Goal: Book appointment/travel/reservation

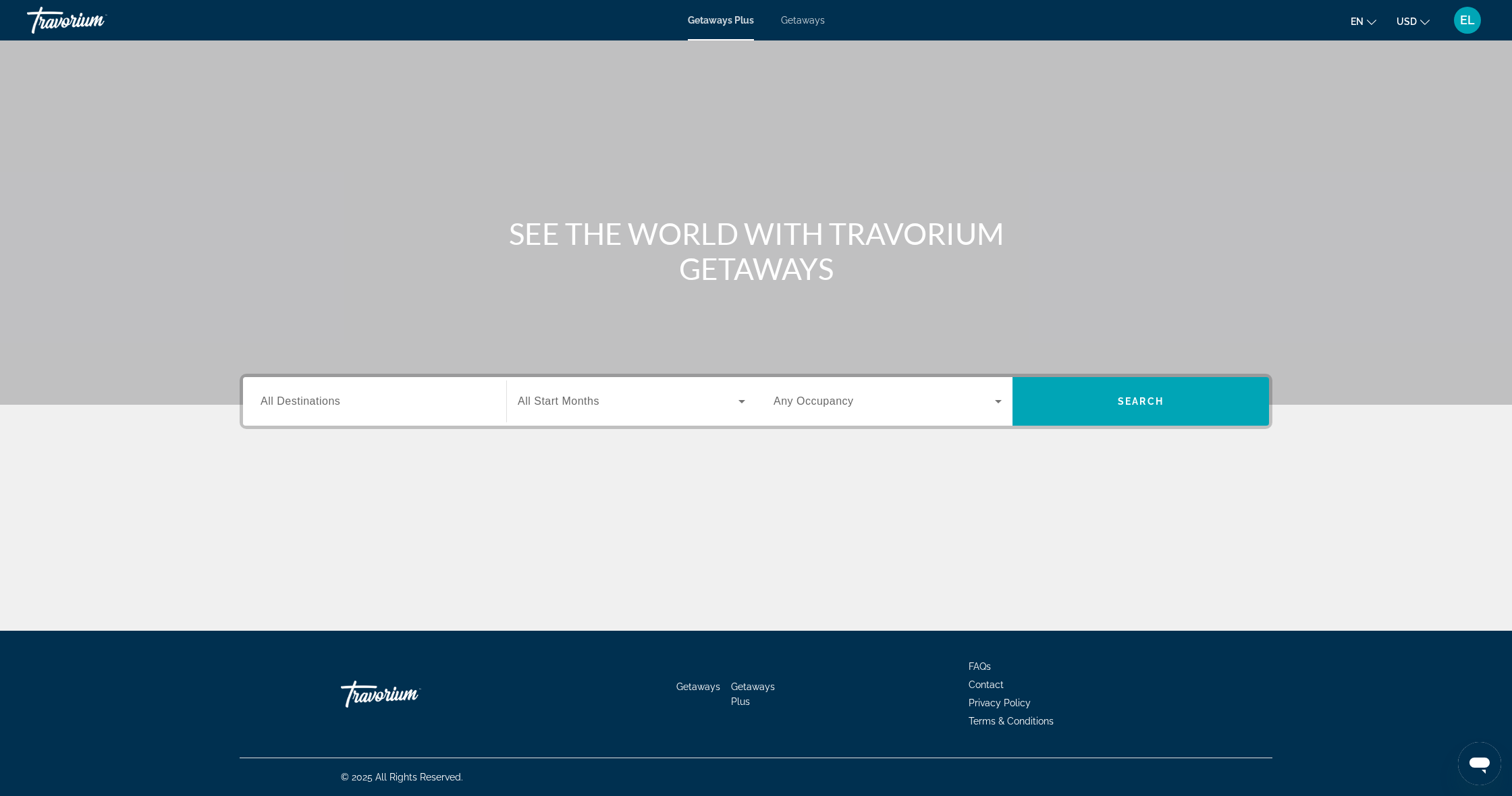
click at [356, 414] on div "Search widget" at bounding box center [374, 401] width 228 height 38
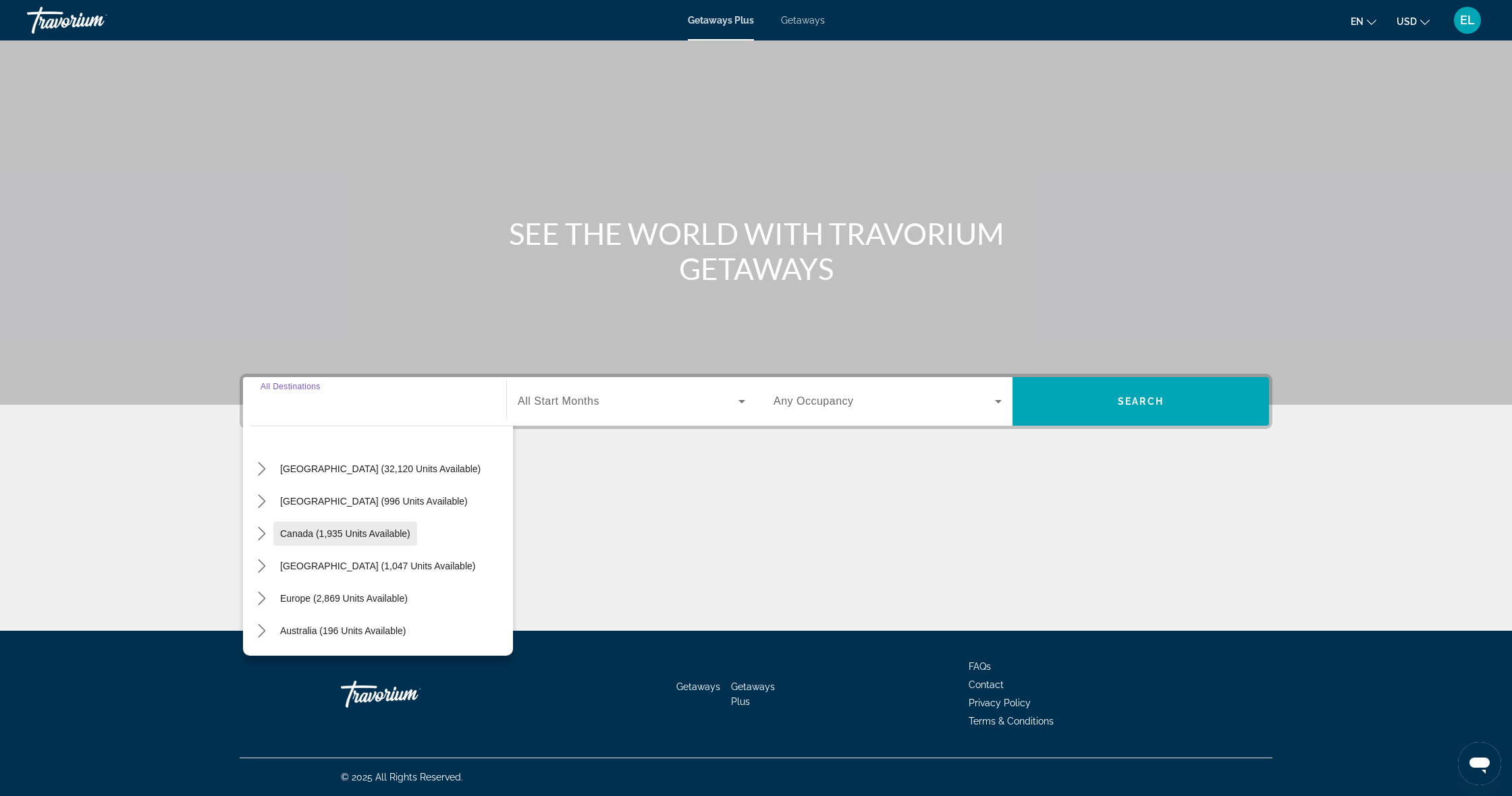
scroll to position [22, 0]
click at [335, 538] on span "Canada (1,935 units available)" at bounding box center [345, 538] width 130 height 11
type input "**********"
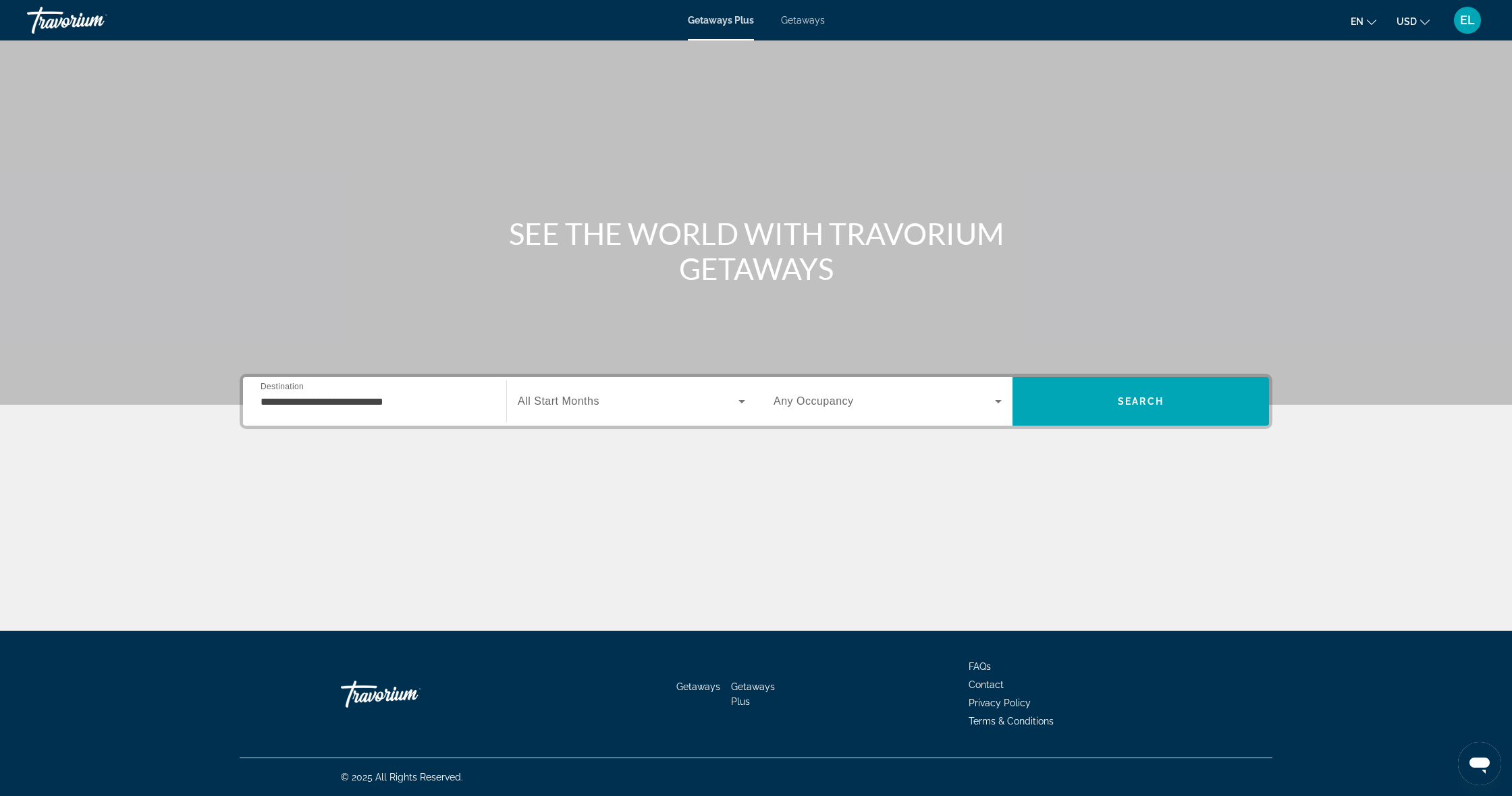
click at [566, 399] on span "All Start Months" at bounding box center [558, 401] width 82 height 11
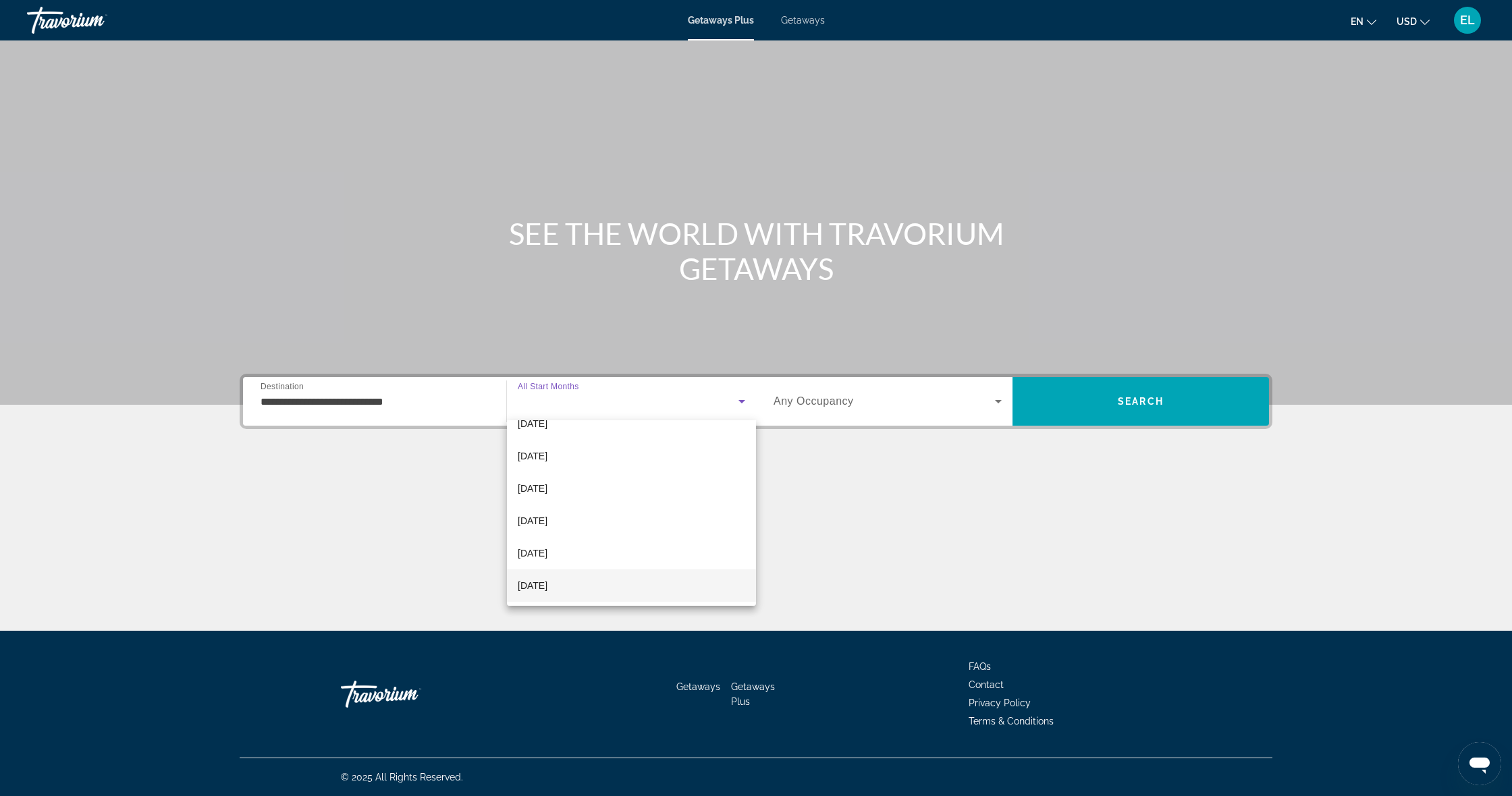
scroll to position [211, 0]
click at [585, 551] on mat-option "[DATE]" at bounding box center [631, 555] width 249 height 33
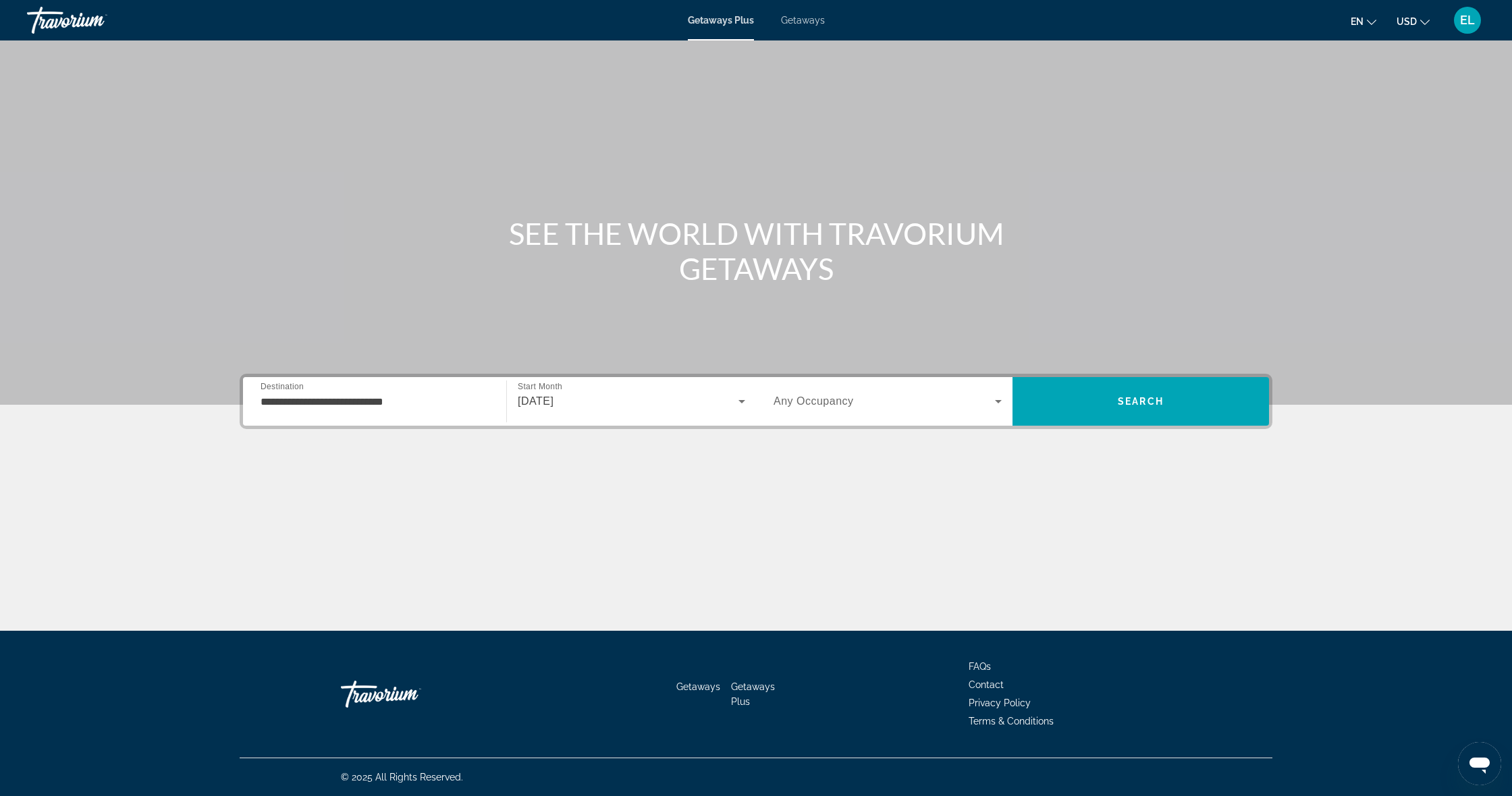
scroll to position [1, 0]
click at [886, 414] on div "Search widget" at bounding box center [887, 401] width 228 height 38
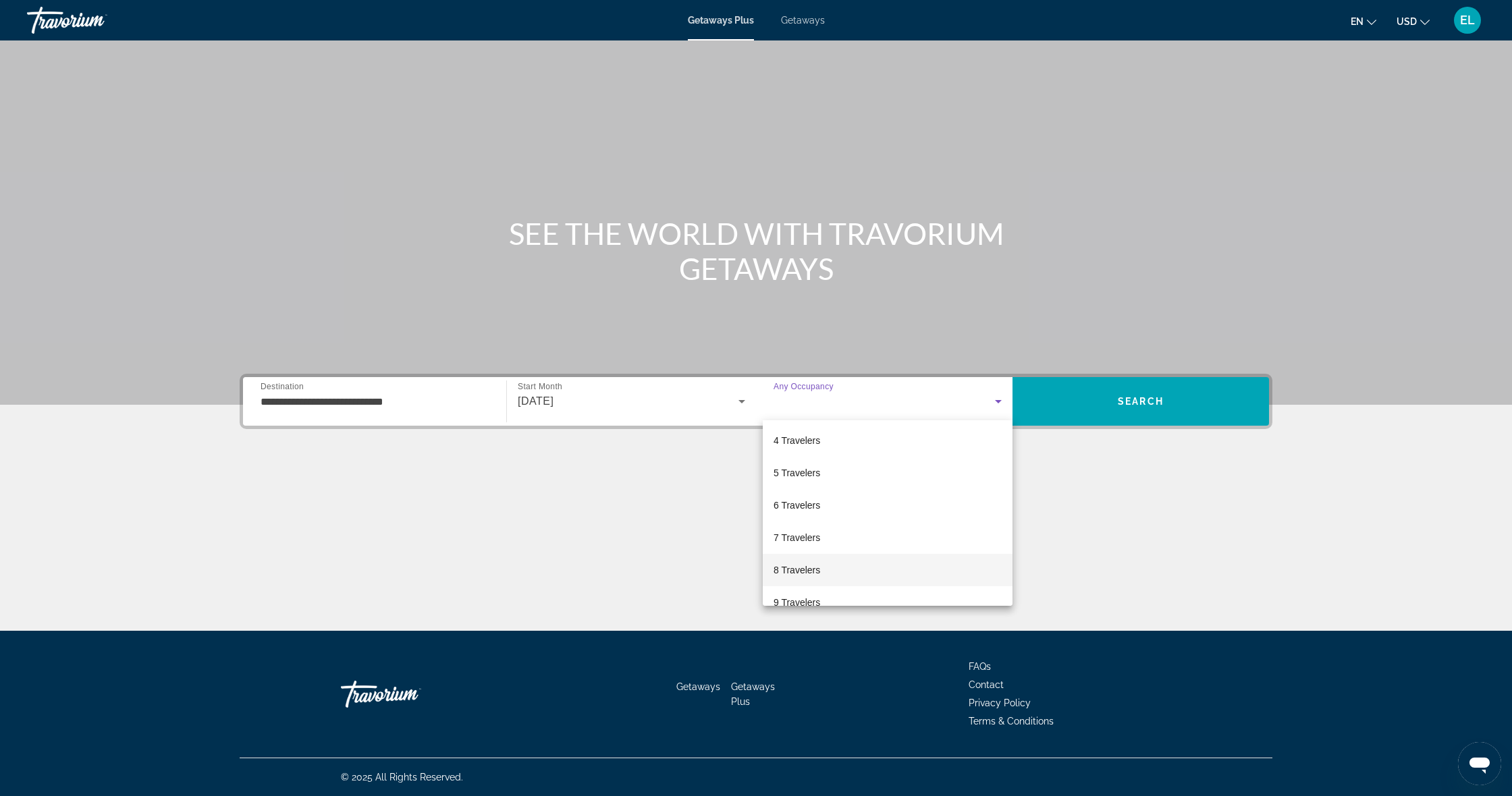
scroll to position [94, 0]
click at [849, 574] on mat-option "8 Travelers" at bounding box center [887, 574] width 250 height 33
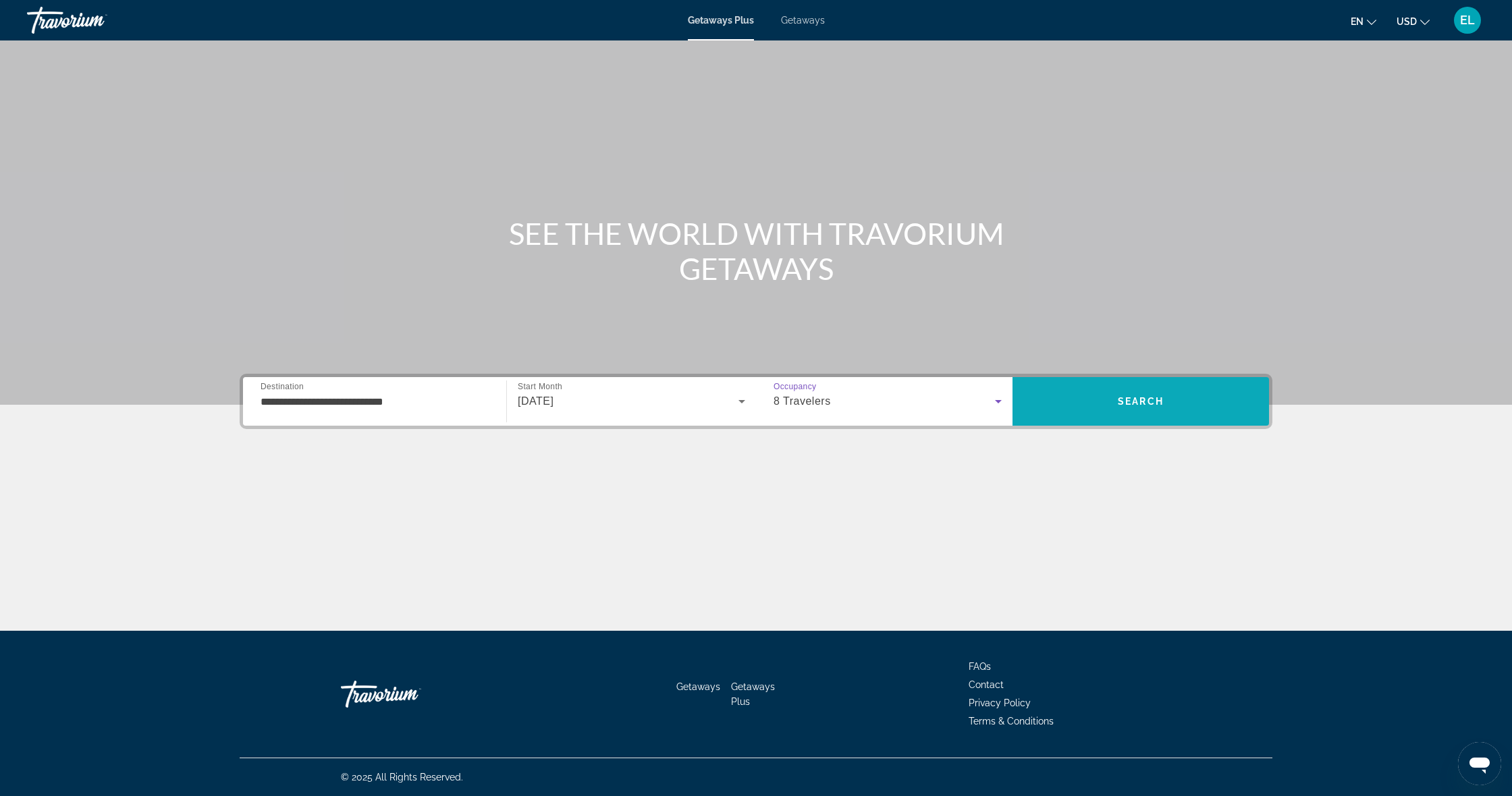
scroll to position [1, 0]
click at [1106, 387] on span "Search" at bounding box center [1140, 401] width 257 height 33
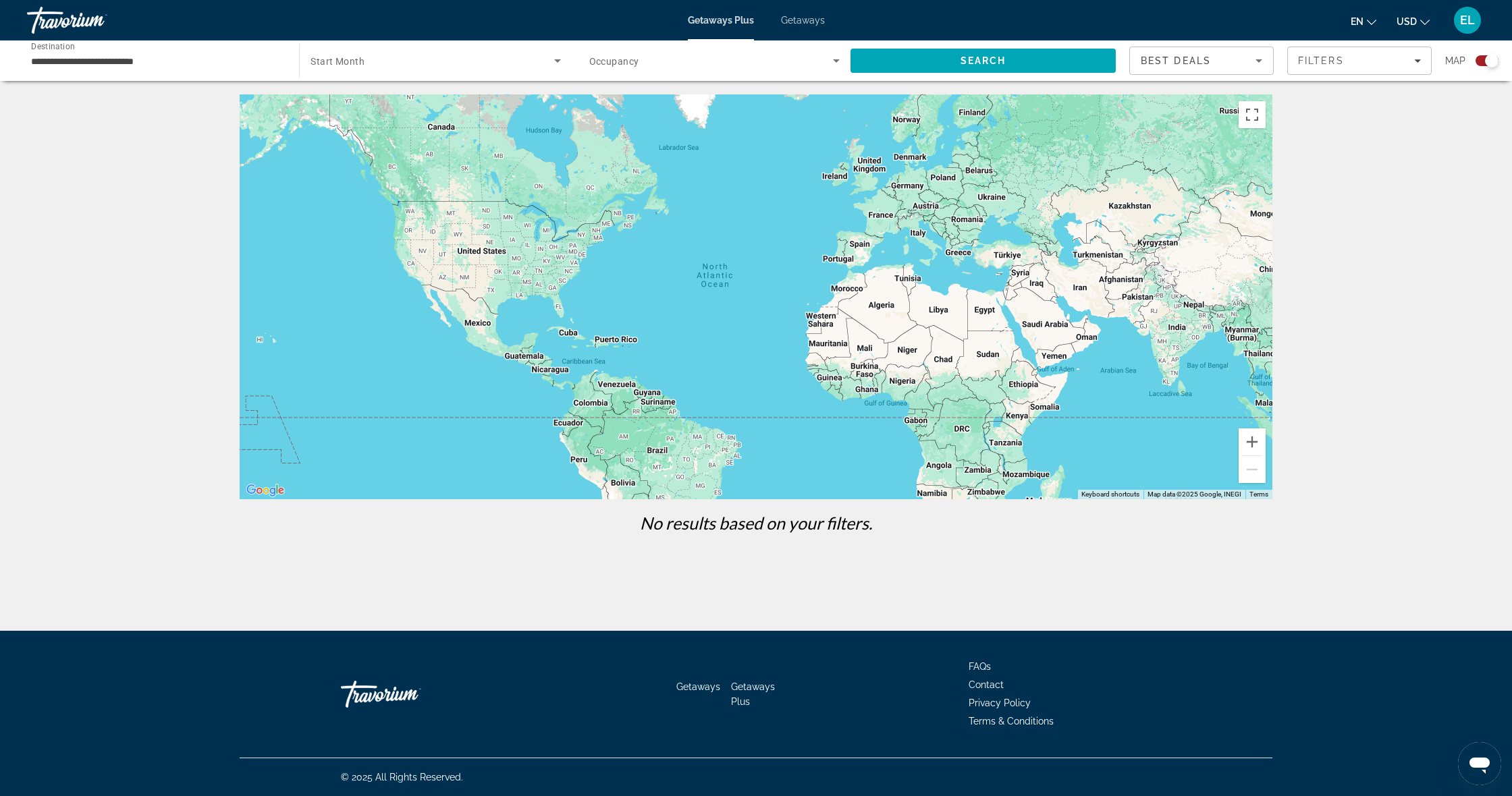
click at [349, 50] on div "Search widget" at bounding box center [436, 61] width 250 height 38
click at [382, 97] on mat-option "All Start Months" at bounding box center [435, 101] width 271 height 33
click at [646, 67] on span "Search widget" at bounding box center [711, 60] width 244 height 16
click at [635, 95] on span "Any Occupancy" at bounding box center [622, 101] width 66 height 16
click at [918, 71] on span "Search" at bounding box center [983, 60] width 265 height 33
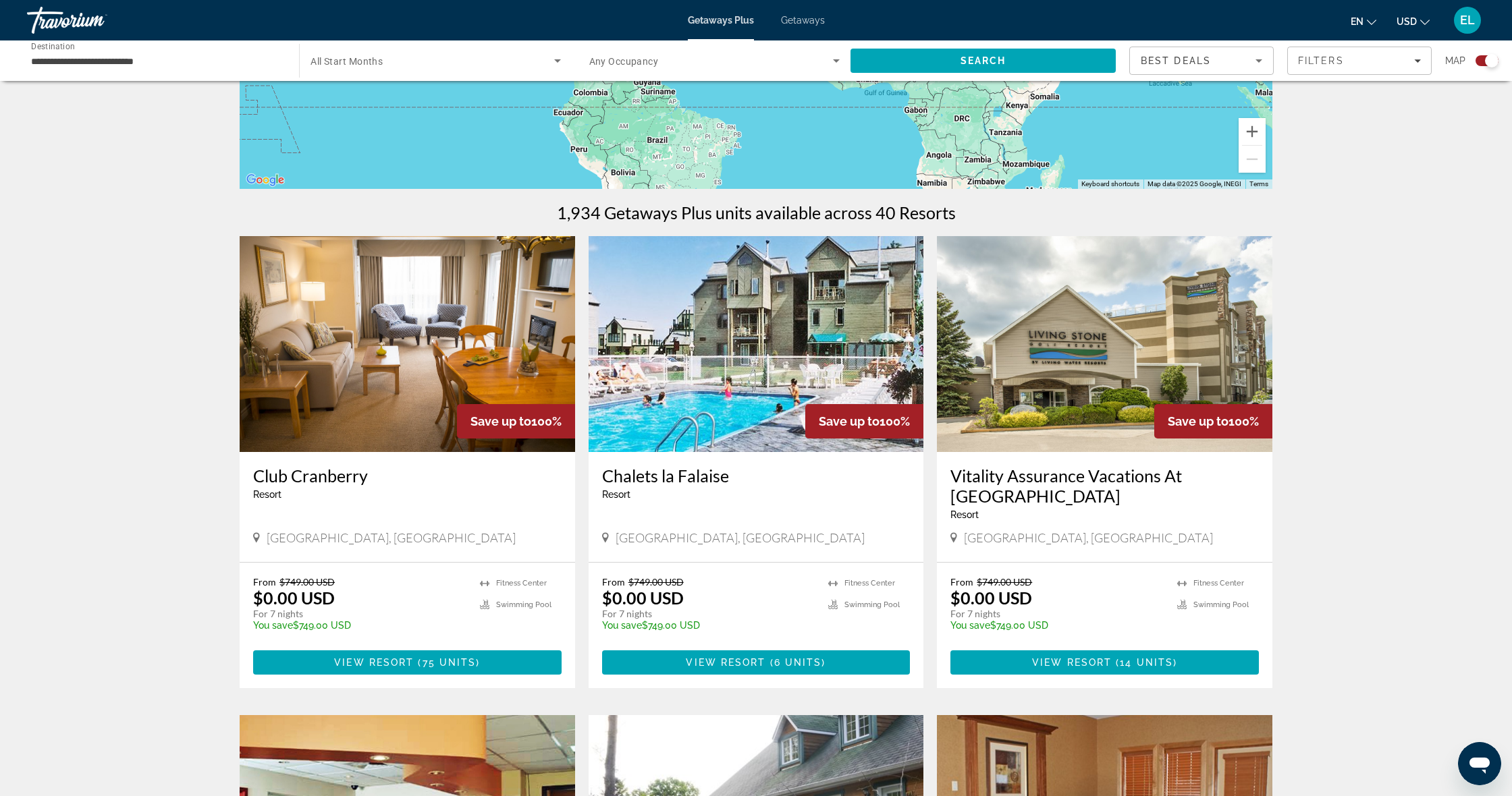
scroll to position [302, 0]
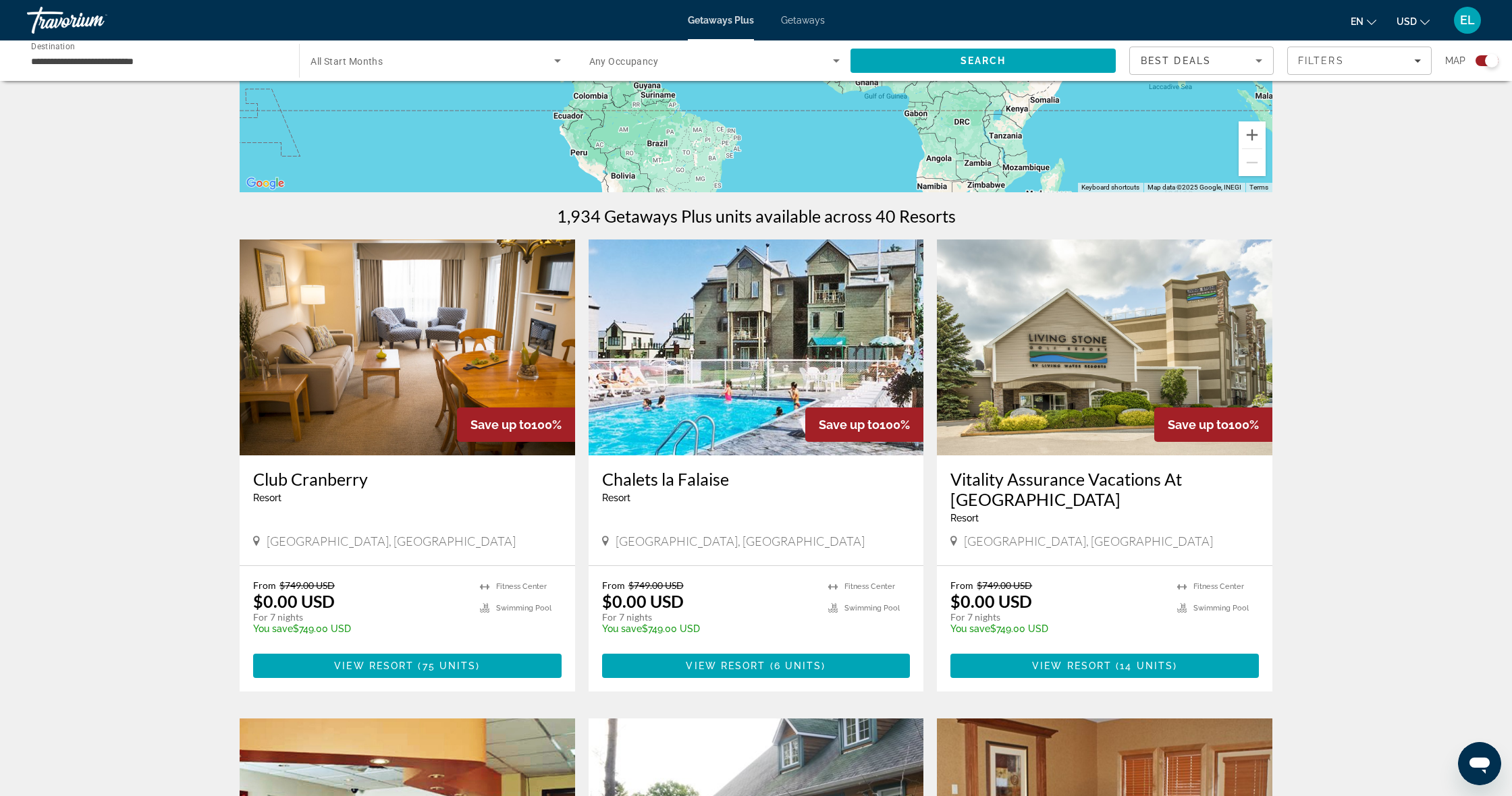
click at [534, 72] on div "Search widget" at bounding box center [436, 61] width 250 height 38
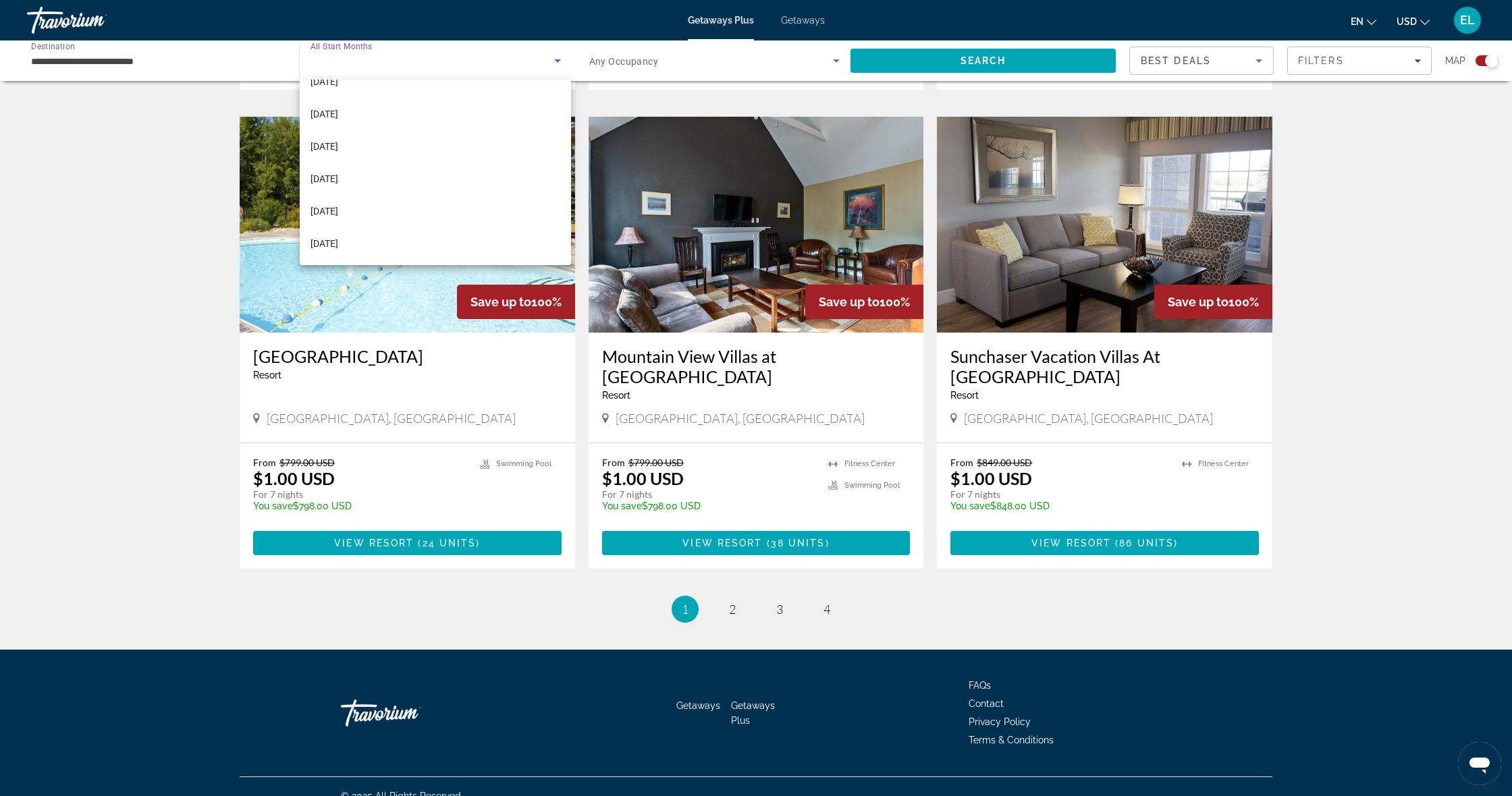
scroll to position [1826, 0]
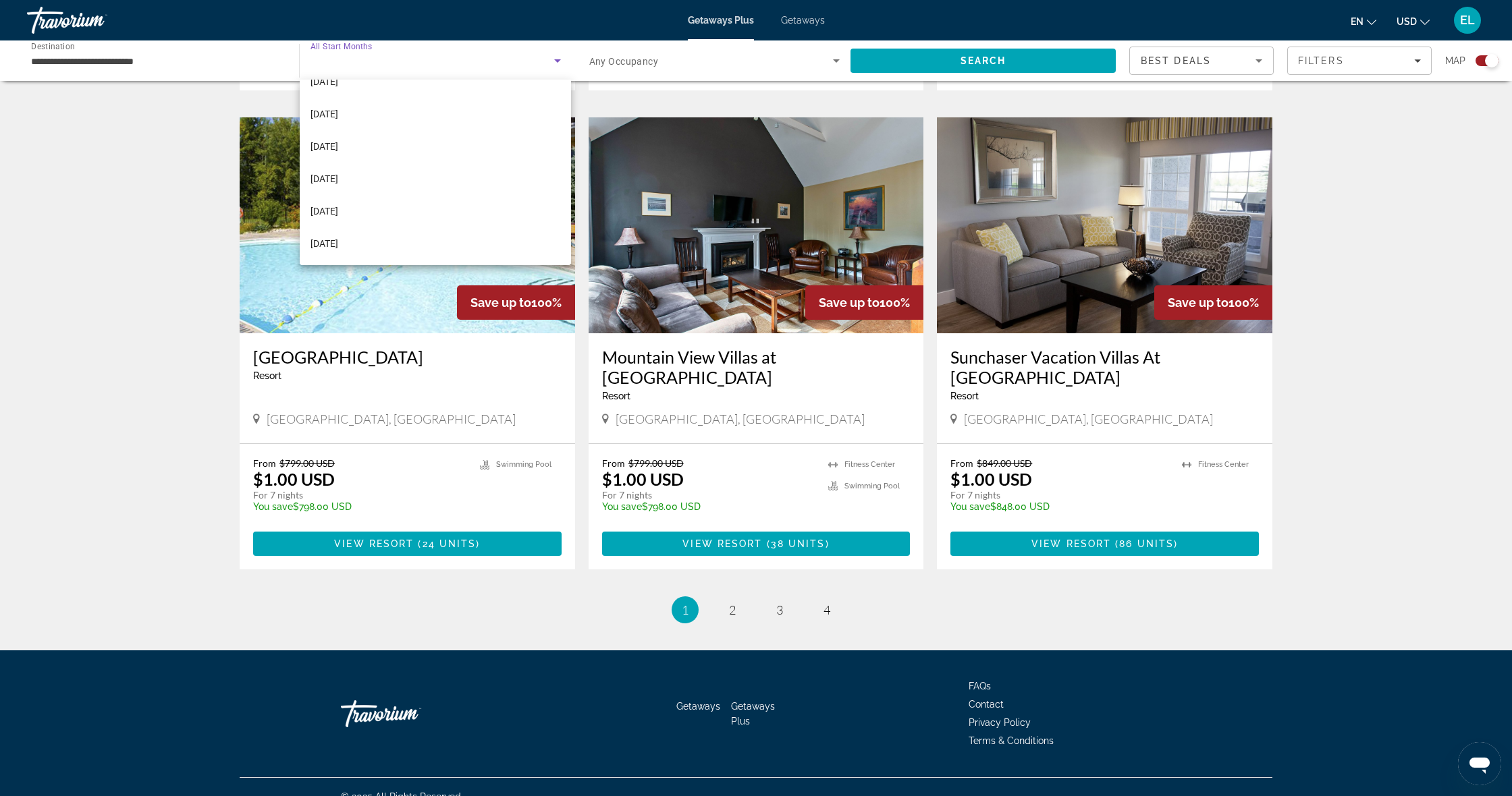
click at [551, 26] on div at bounding box center [756, 398] width 1512 height 796
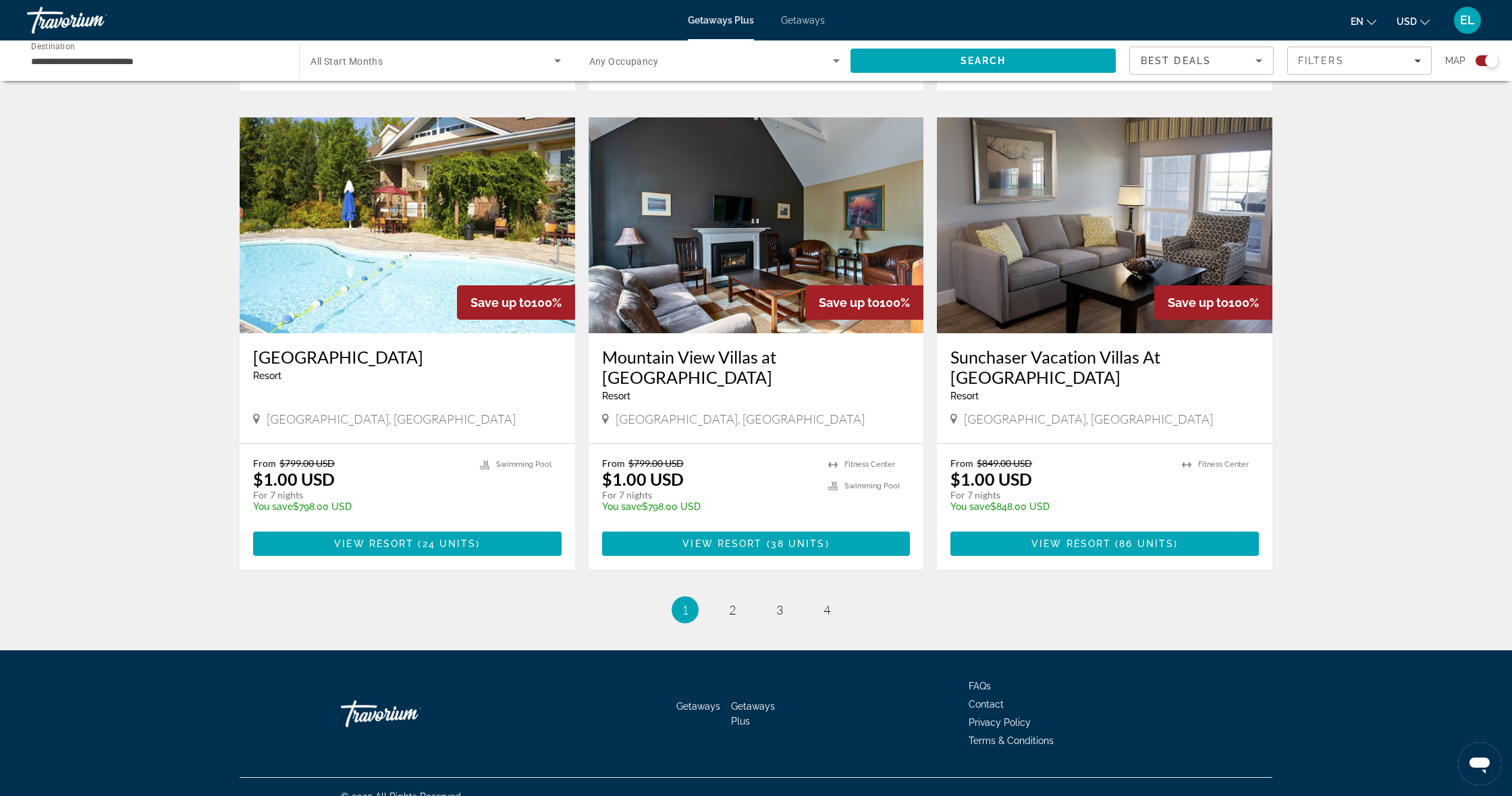
scroll to position [1826, 0]
